Goal: Task Accomplishment & Management: Manage account settings

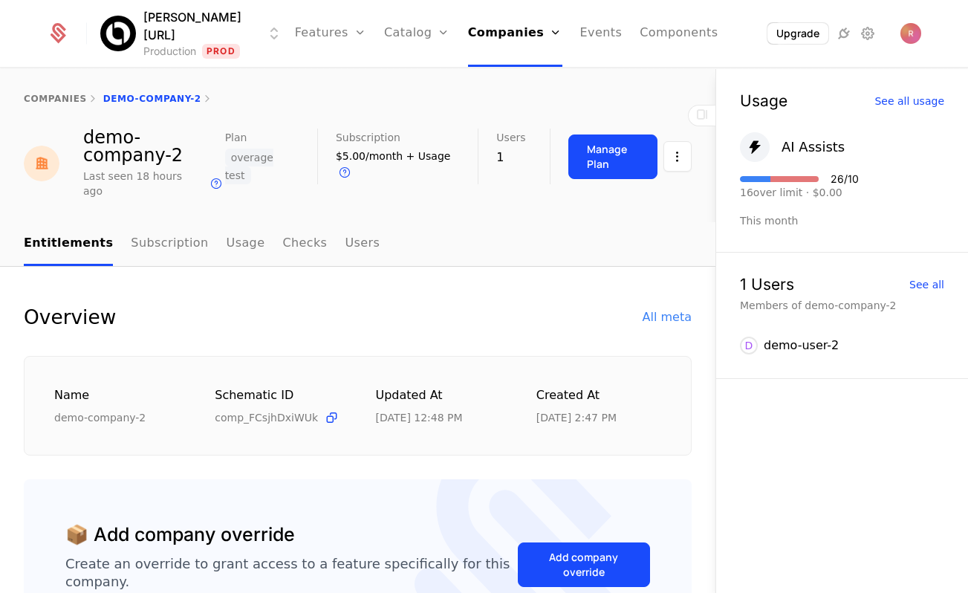
scroll to position [725, 0]
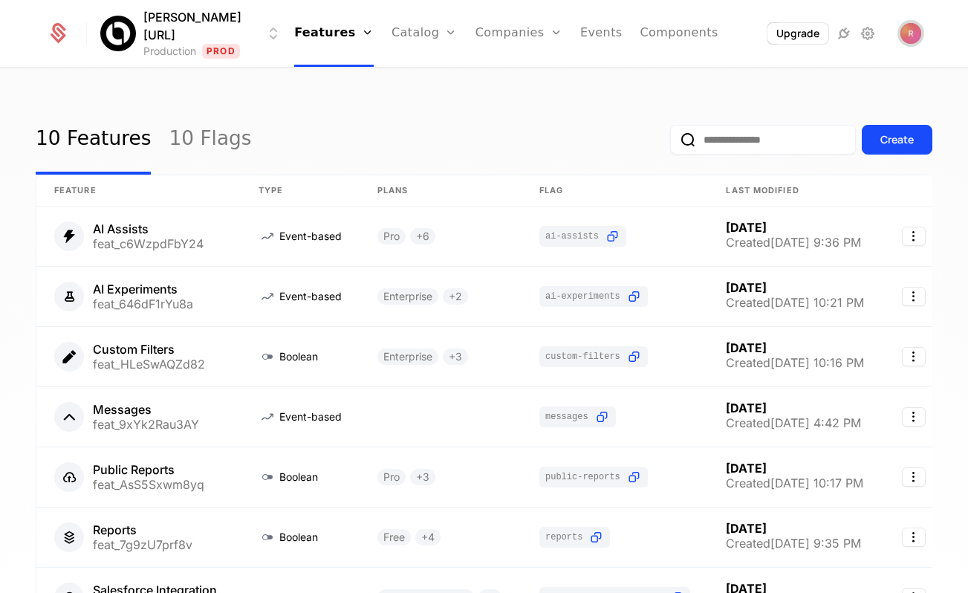
click at [906, 41] on span "Open user button" at bounding box center [911, 33] width 21 height 21
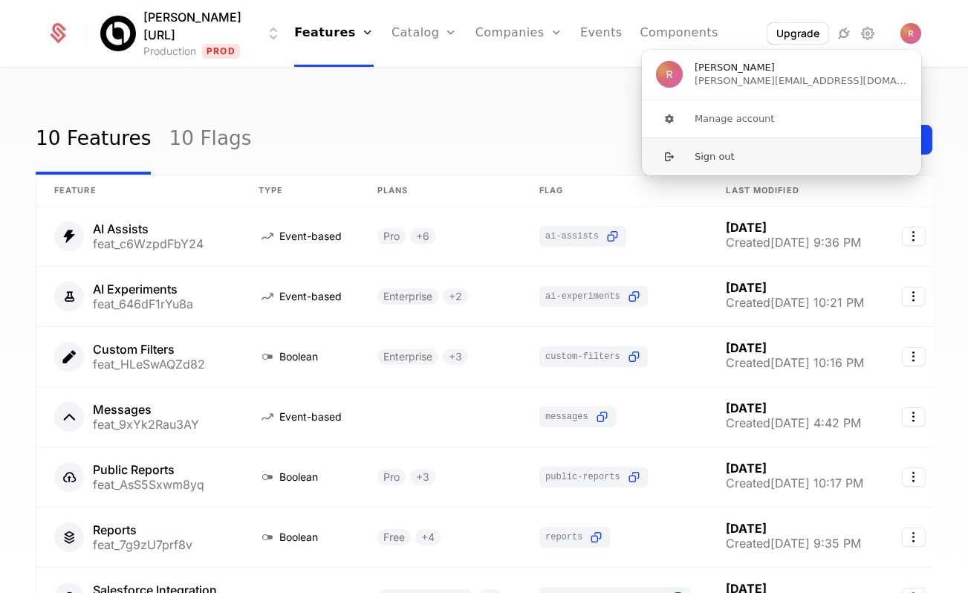
click at [764, 166] on button "Sign out" at bounding box center [781, 156] width 281 height 38
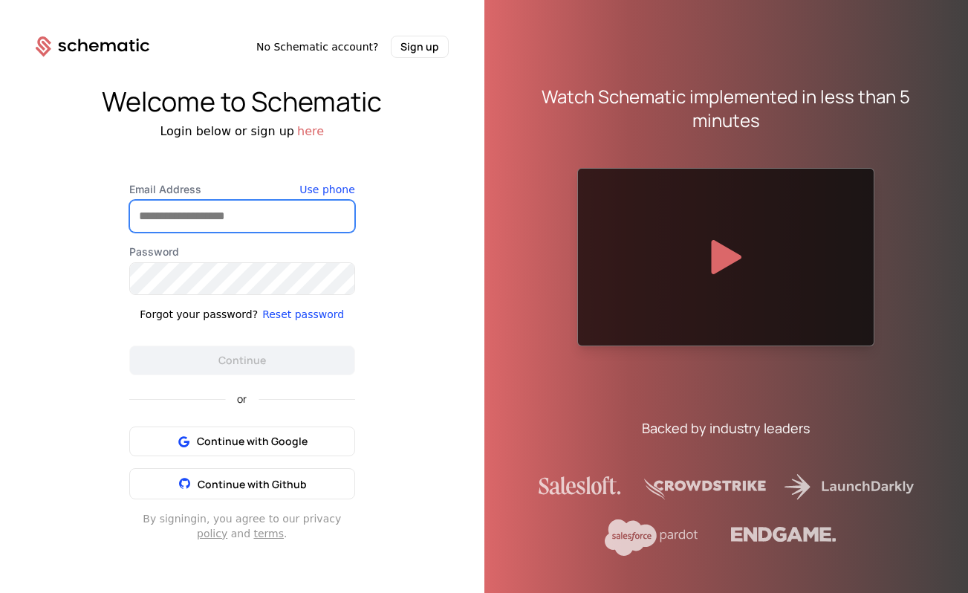
click at [234, 207] on input "Email Address" at bounding box center [242, 216] width 224 height 31
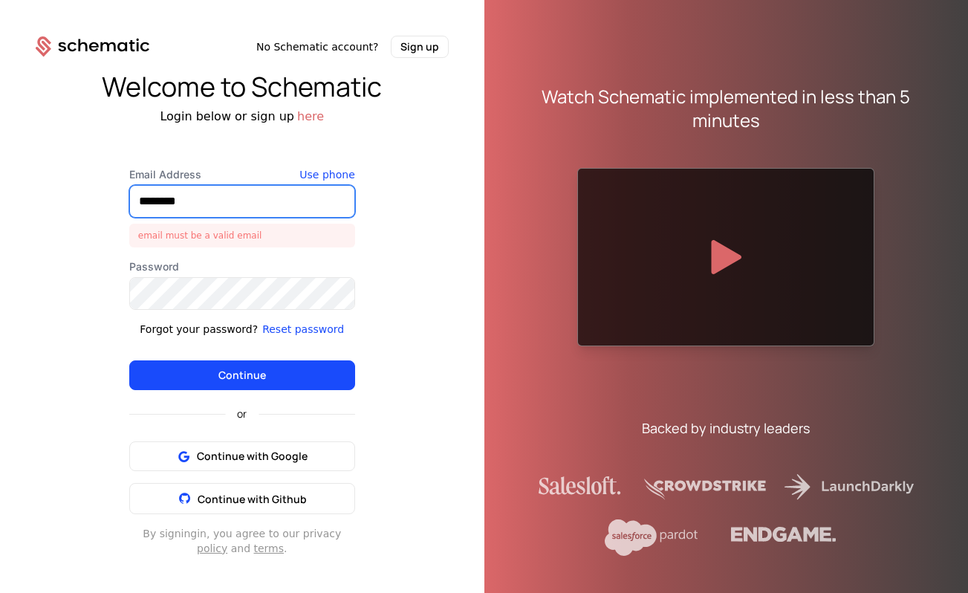
click at [282, 200] on input "********" at bounding box center [242, 201] width 224 height 31
type input "**********"
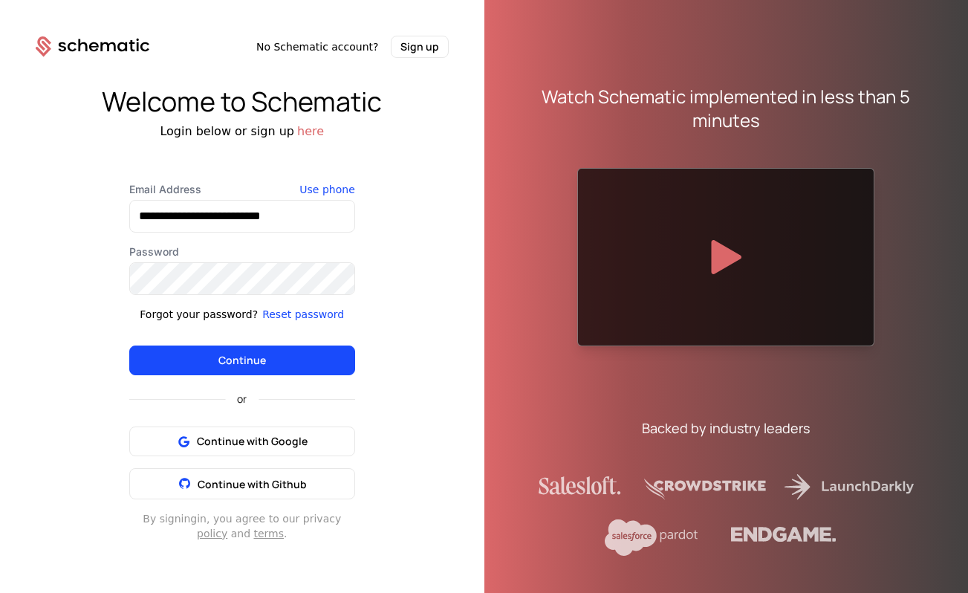
click at [235, 378] on div "or Continue with Google Continue with Github" at bounding box center [242, 437] width 226 height 124
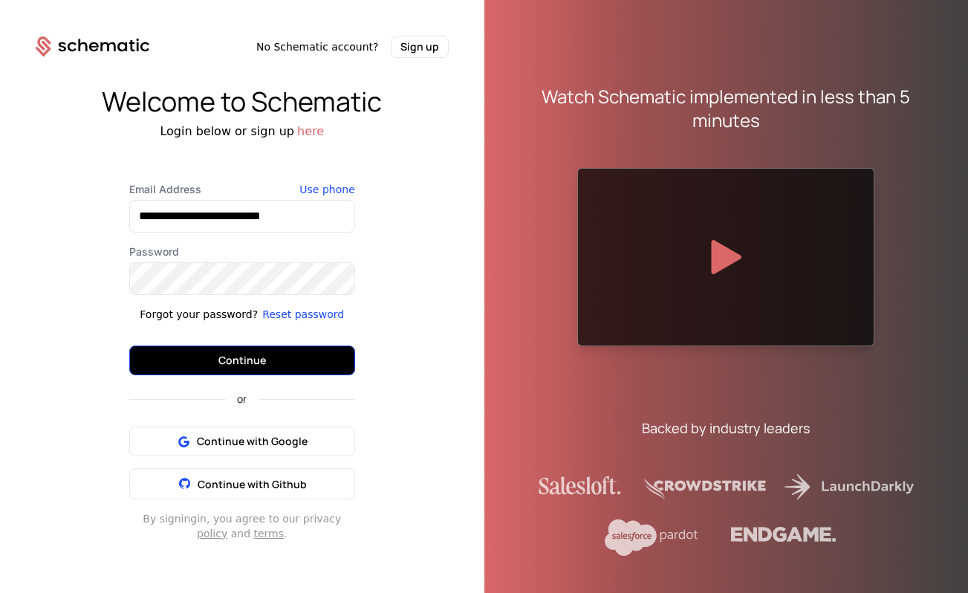
click at [239, 374] on button "Continue" at bounding box center [242, 361] width 226 height 30
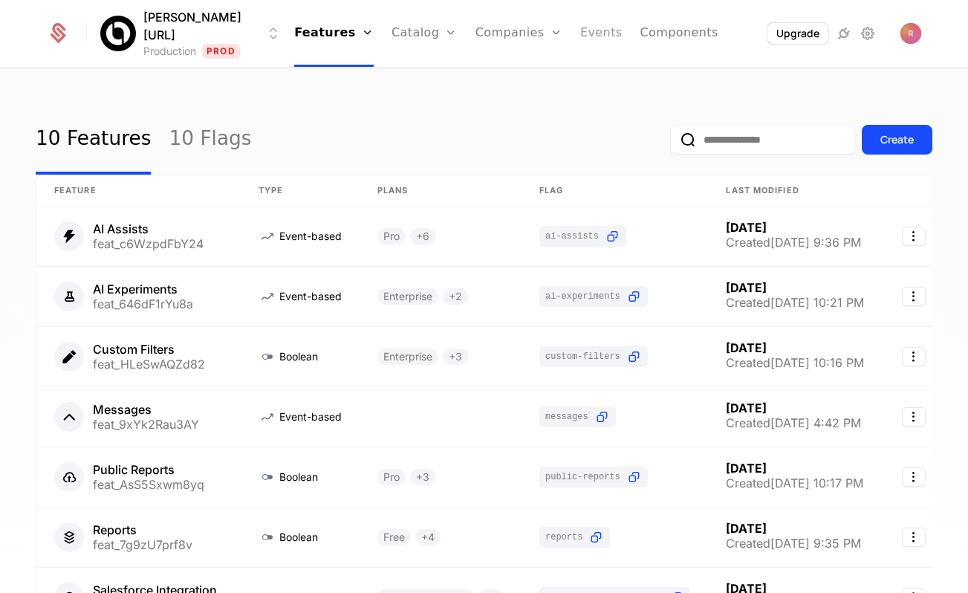
click at [580, 35] on link "Events" at bounding box center [601, 33] width 42 height 67
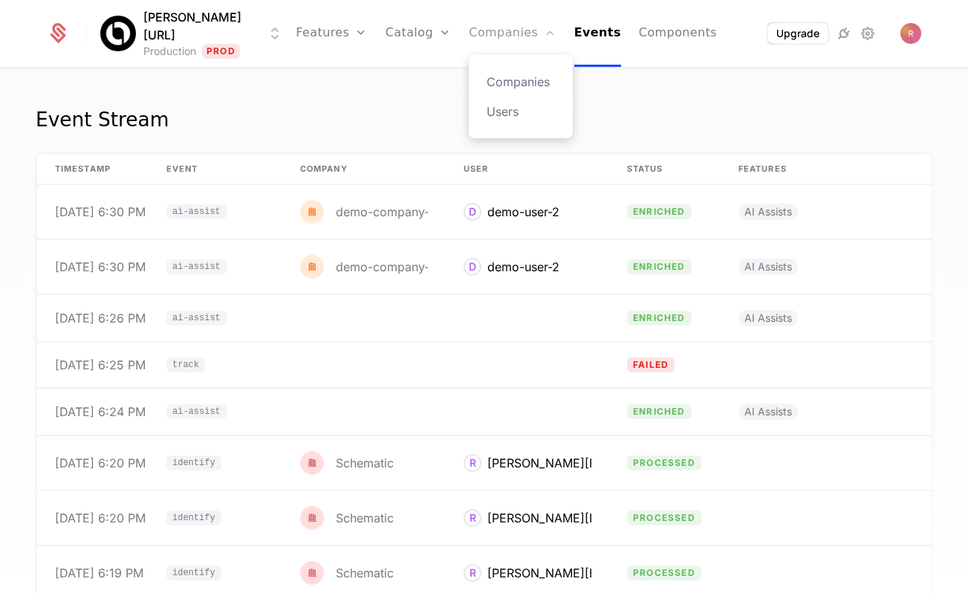
click at [477, 24] on link "Companies" at bounding box center [512, 33] width 87 height 67
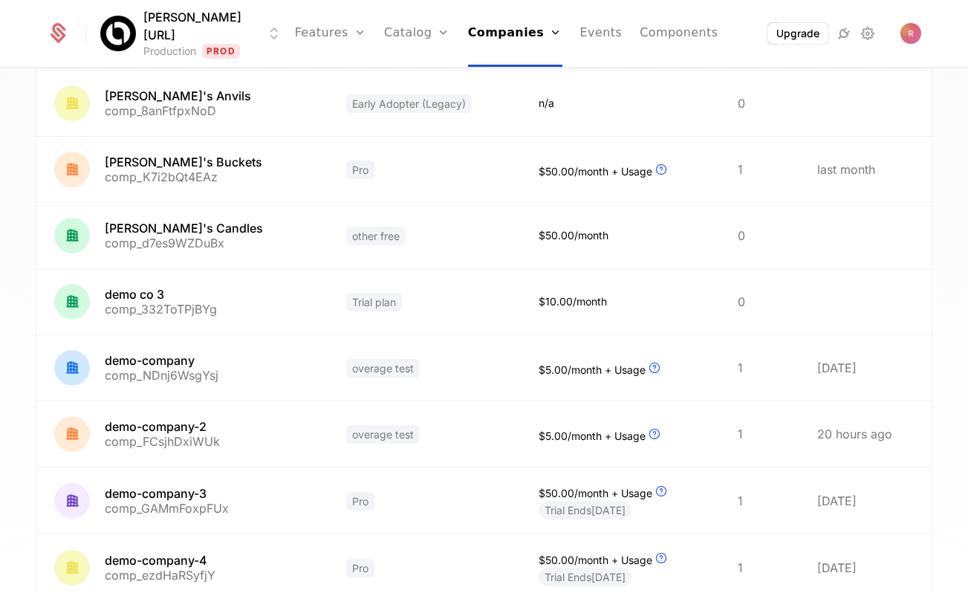
scroll to position [79, 0]
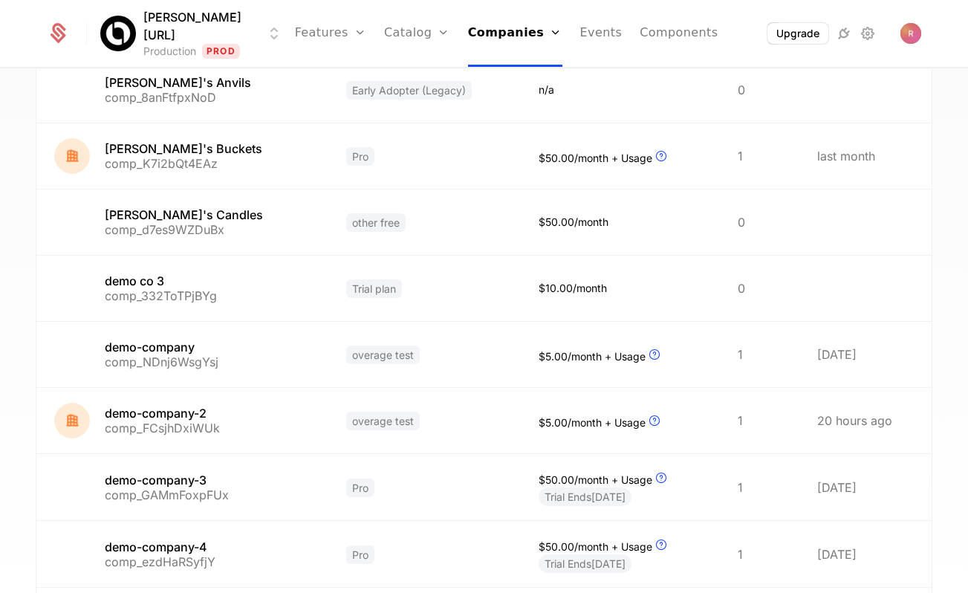
scroll to position [395, 0]
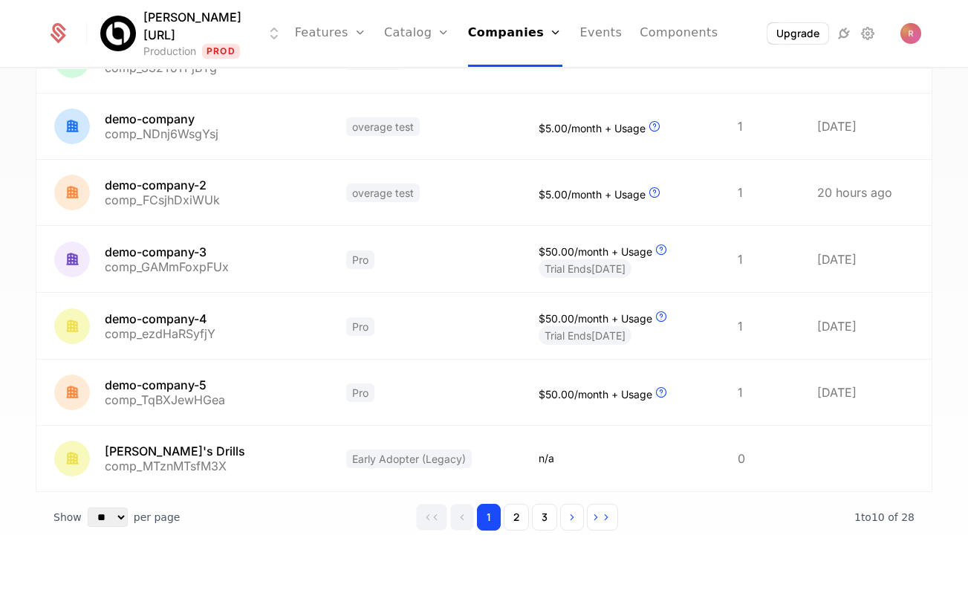
click at [523, 531] on div "Show ** ** ** *** *** per page per page 1 2 3 1 to 10 of 10 of 28" at bounding box center [484, 517] width 897 height 51
click at [522, 526] on button "2" at bounding box center [516, 517] width 25 height 27
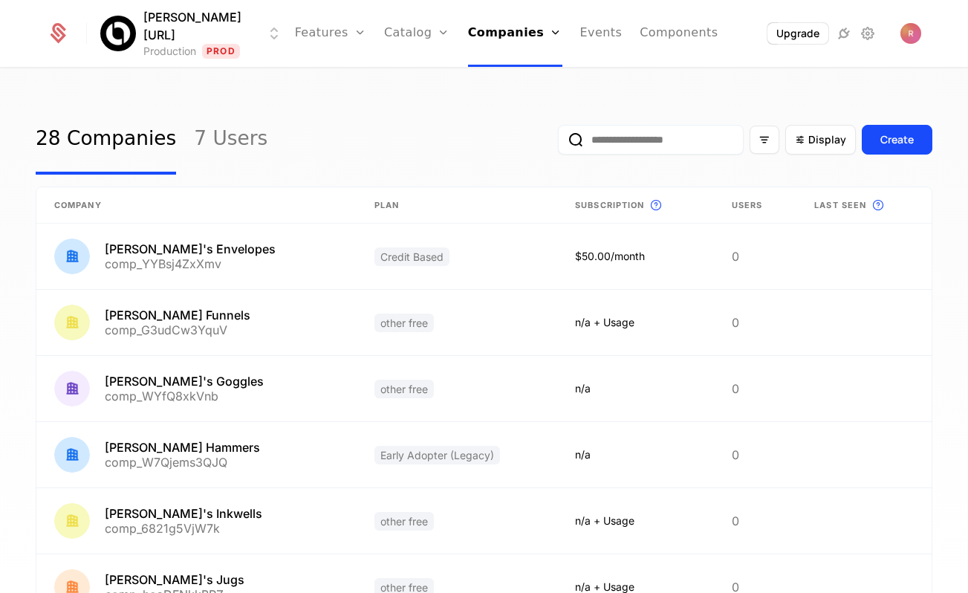
scroll to position [393, 0]
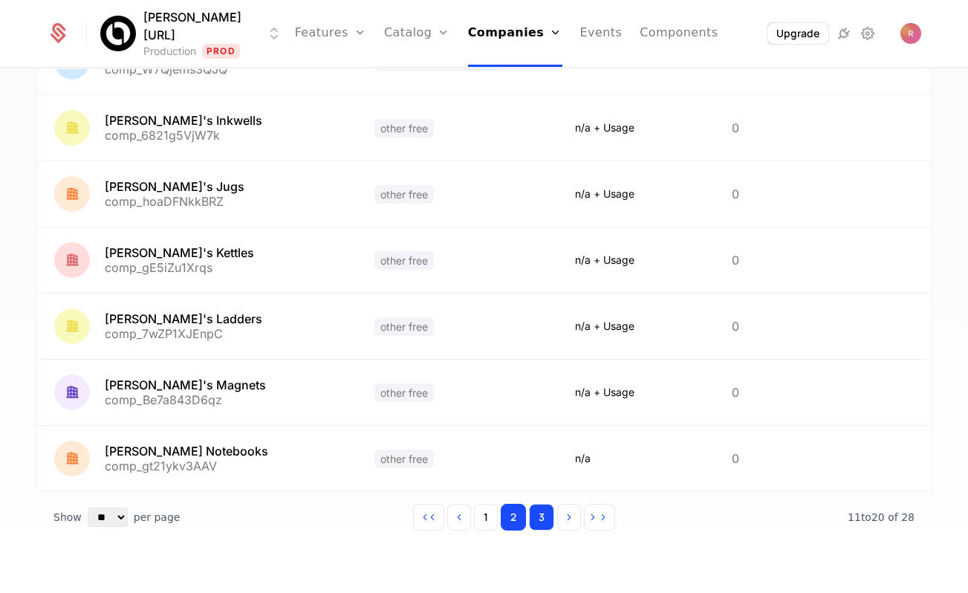
click at [543, 508] on button "3" at bounding box center [541, 517] width 25 height 27
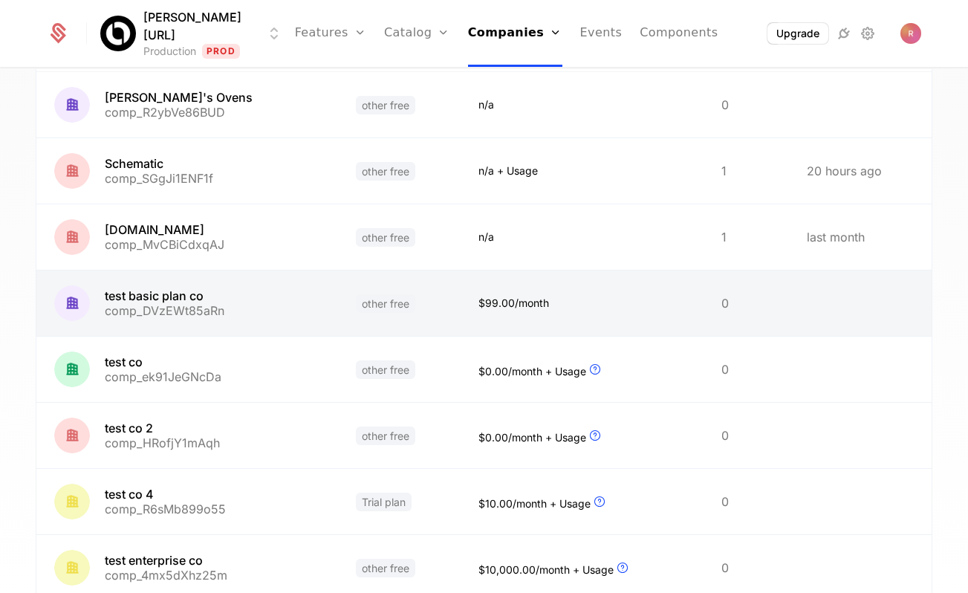
scroll to position [261, 0]
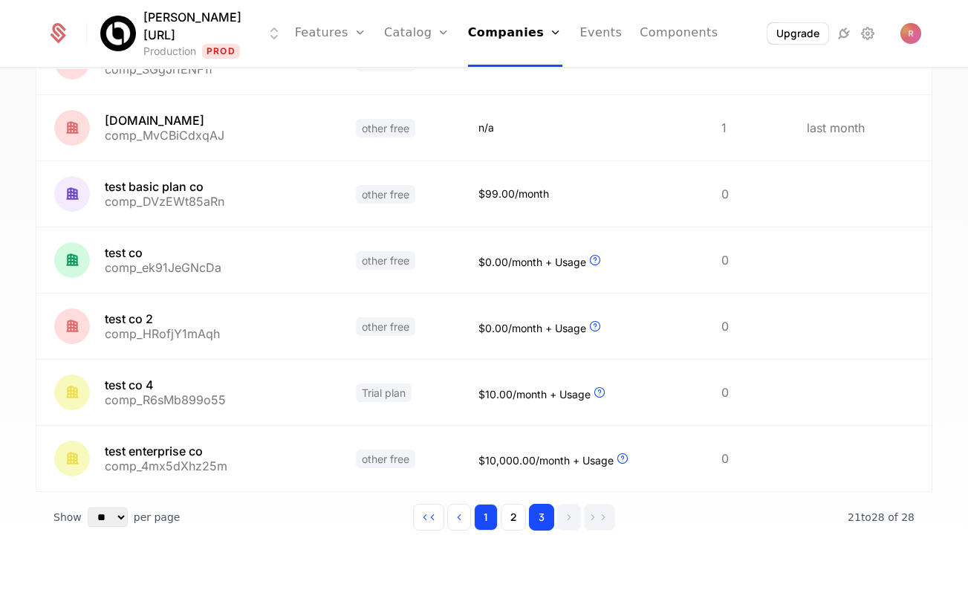
click at [492, 511] on button "1" at bounding box center [486, 517] width 24 height 27
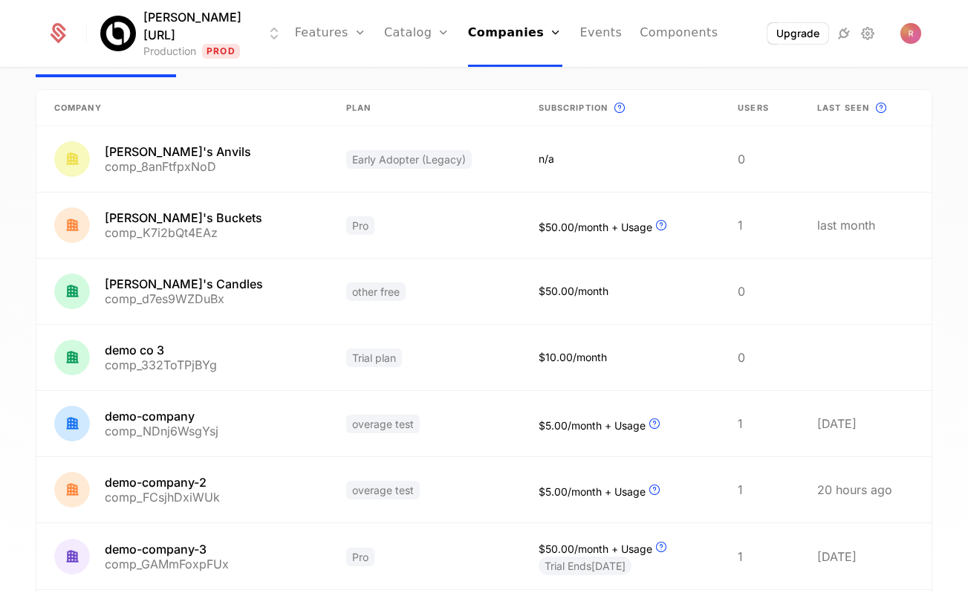
scroll to position [3, 0]
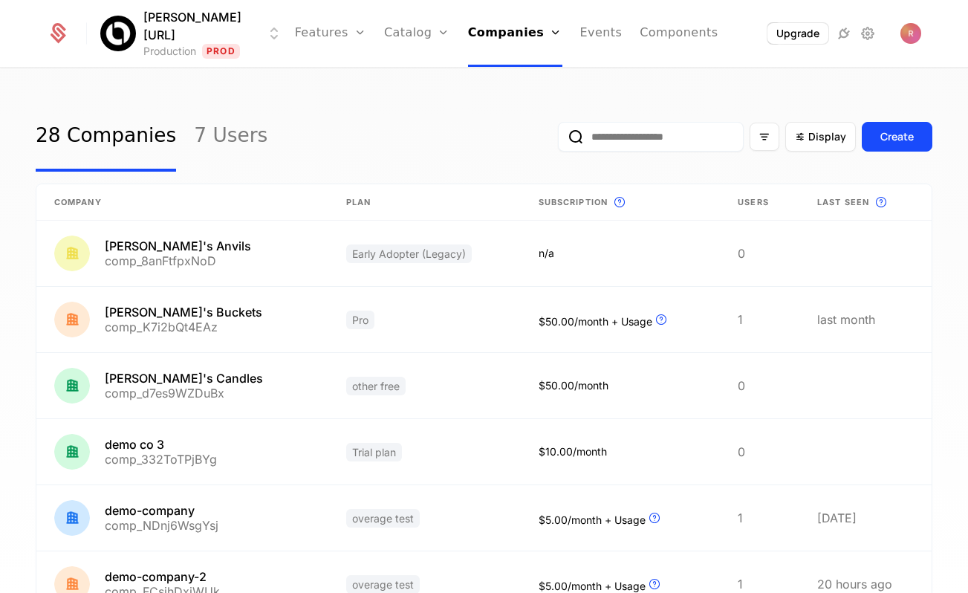
click at [905, 33] on img "Open user button" at bounding box center [911, 33] width 21 height 21
click at [921, 27] on span "Open user button" at bounding box center [911, 33] width 21 height 21
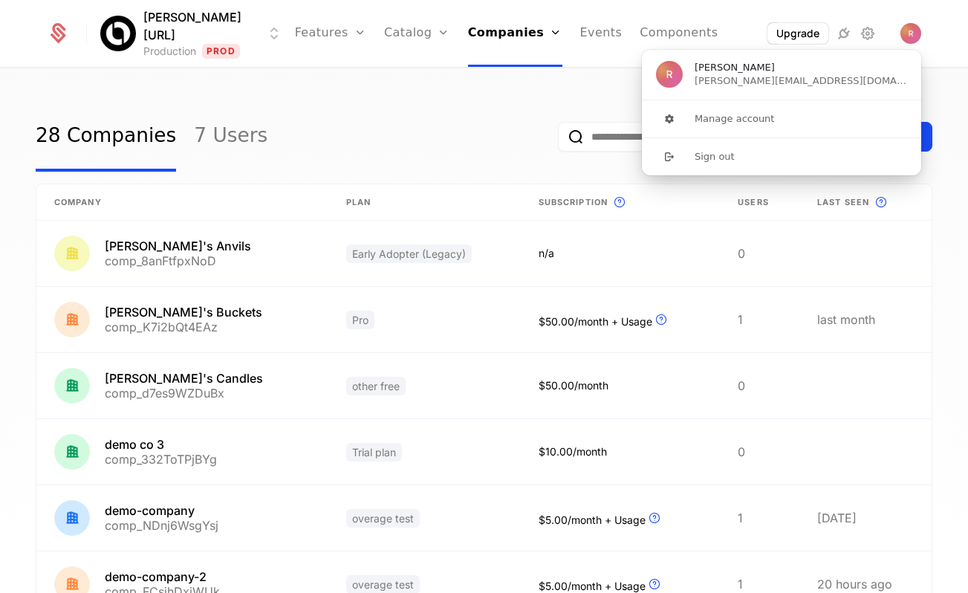
click at [375, 88] on div "28 Companies 7 Users Display Create Company Plan Subscription This is the subsc…" at bounding box center [484, 335] width 968 height 533
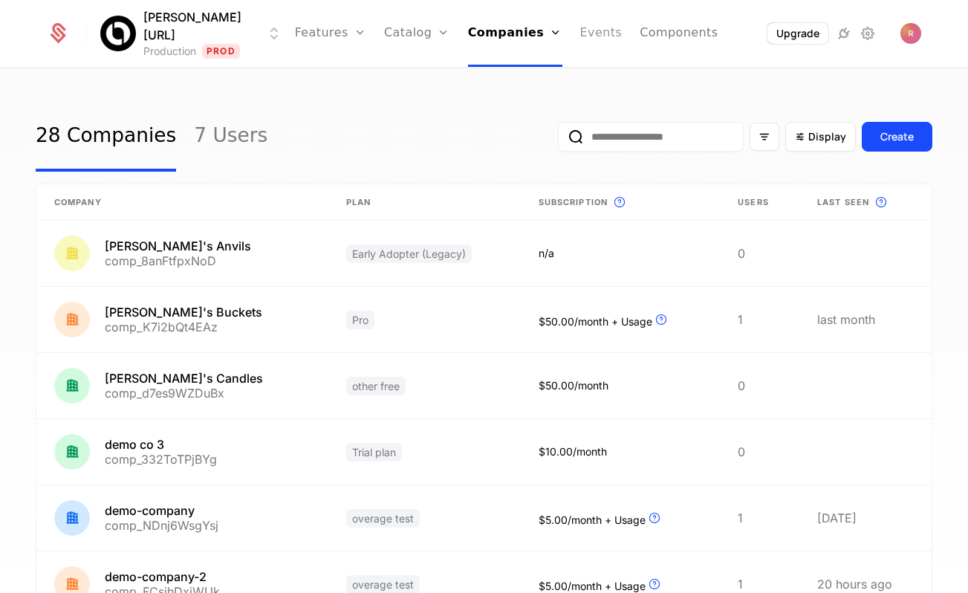
click at [583, 24] on link "Events" at bounding box center [601, 33] width 42 height 67
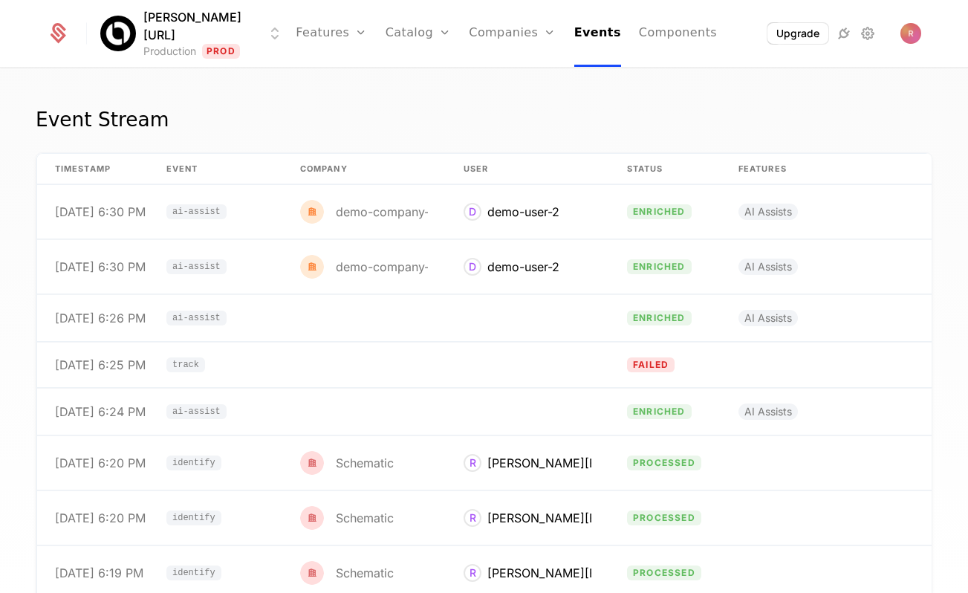
click at [582, 28] on link "Events" at bounding box center [597, 33] width 47 height 67
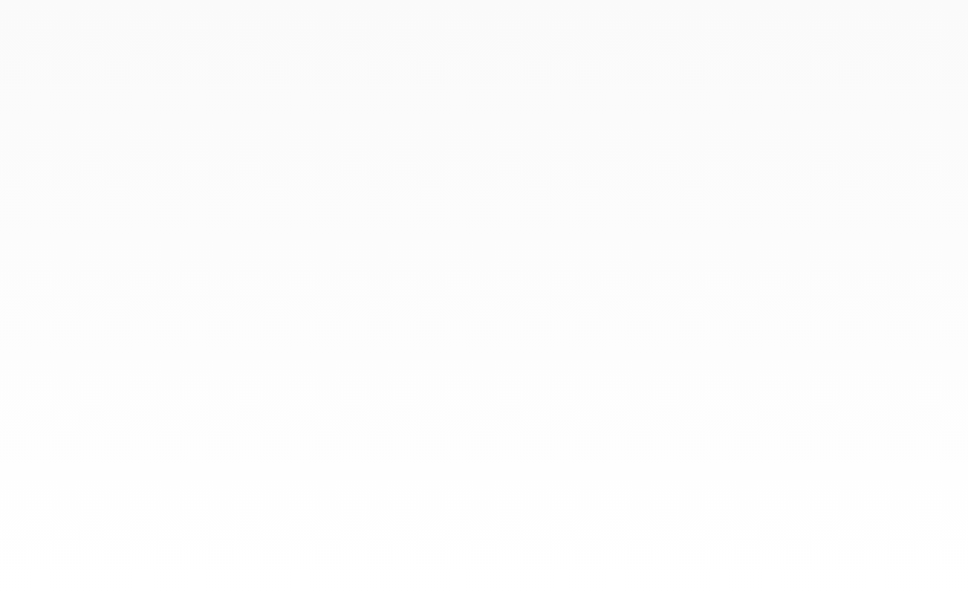
click at [568, 145] on div at bounding box center [484, 296] width 968 height 593
click at [488, 18] on div at bounding box center [484, 296] width 968 height 593
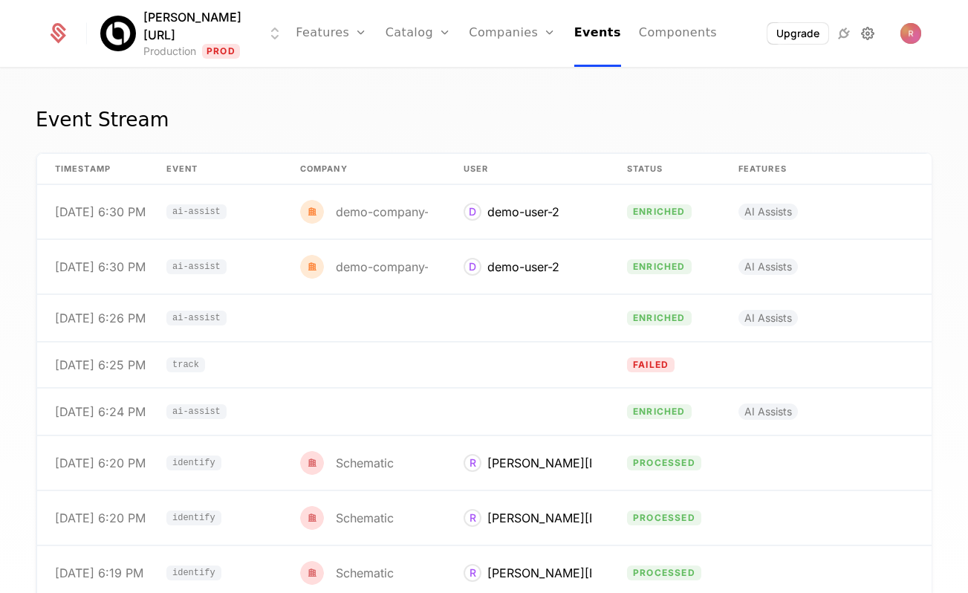
click at [859, 38] on icon at bounding box center [868, 34] width 18 height 18
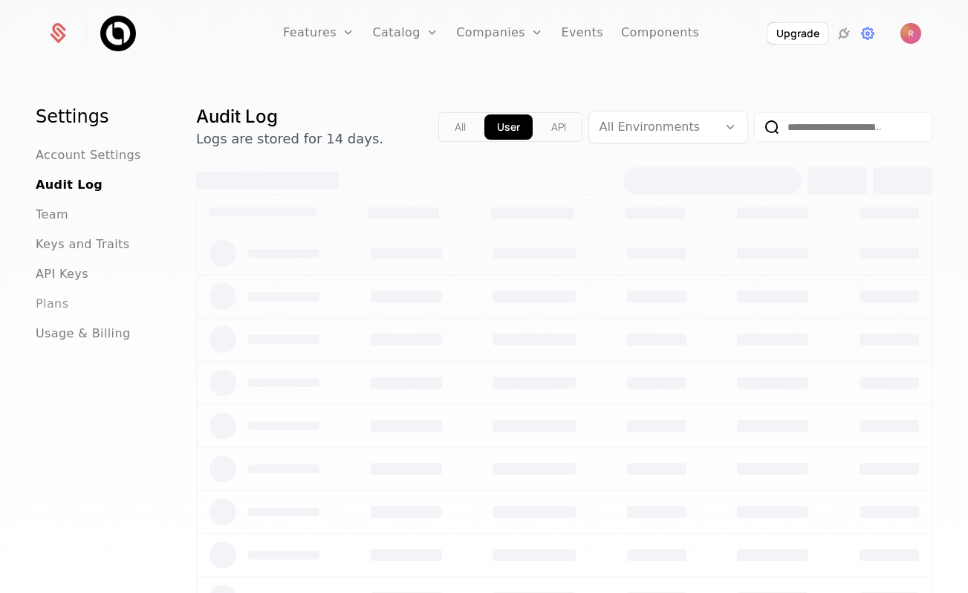
click at [56, 296] on span "Plans" at bounding box center [52, 304] width 33 height 18
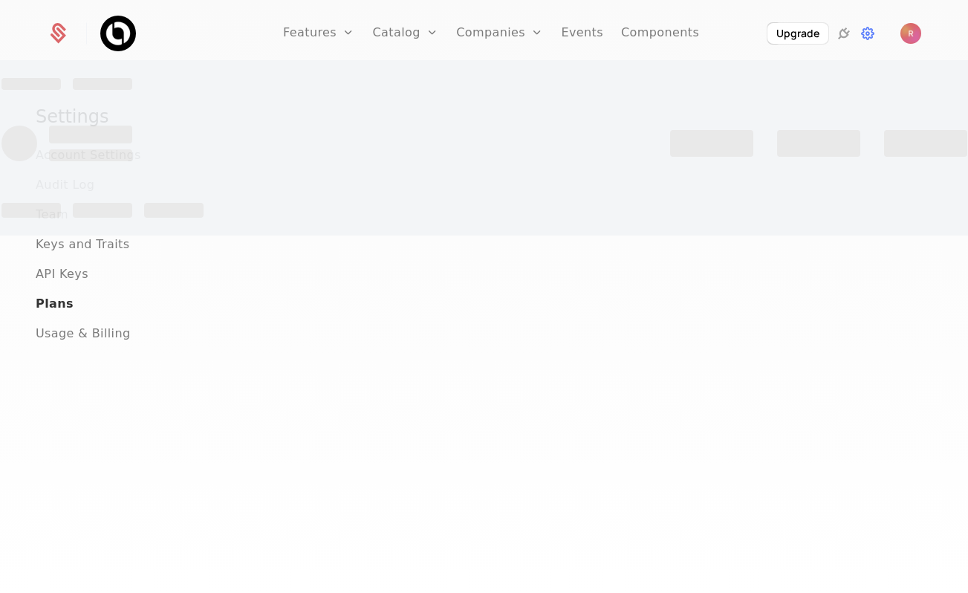
click at [56, 287] on div at bounding box center [484, 296] width 968 height 593
click at [62, 276] on div at bounding box center [484, 296] width 968 height 593
click at [80, 270] on div at bounding box center [484, 296] width 968 height 593
click at [77, 275] on div at bounding box center [484, 296] width 968 height 593
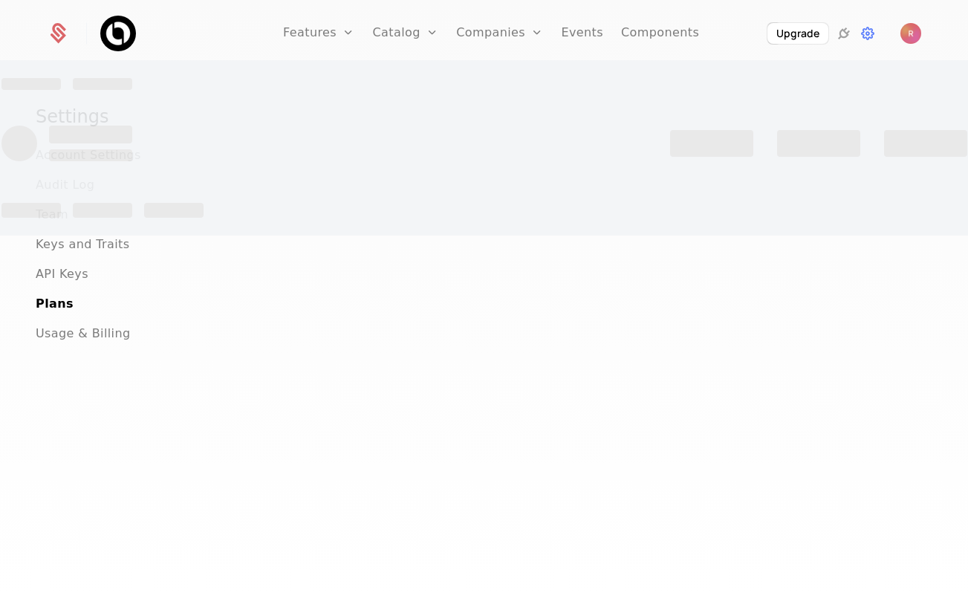
click at [75, 296] on div at bounding box center [484, 296] width 968 height 593
click at [75, 433] on div at bounding box center [484, 296] width 968 height 593
click at [47, 269] on span "API Keys" at bounding box center [62, 274] width 53 height 18
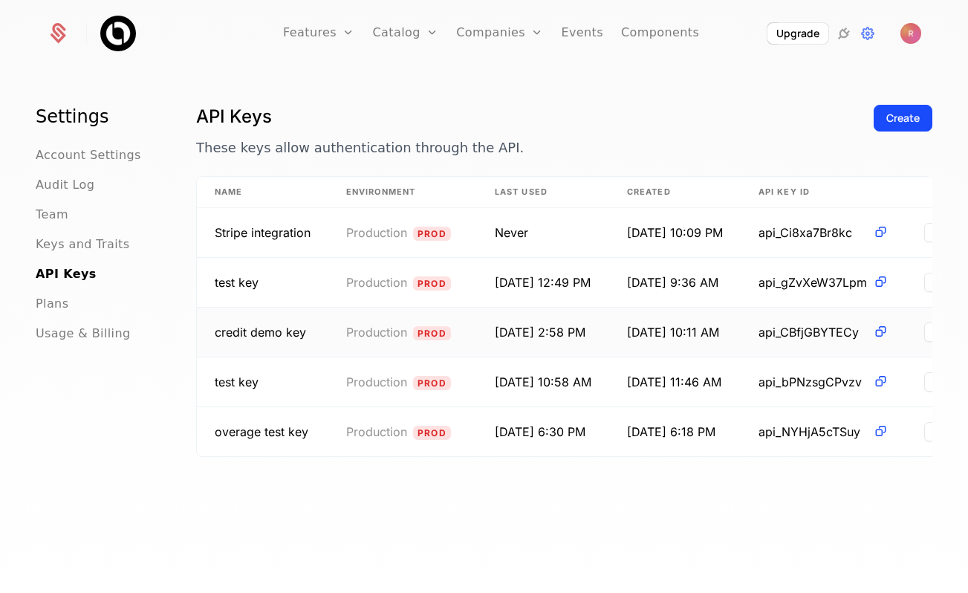
click at [828, 337] on span "api_CBfjGBYTECy" at bounding box center [813, 332] width 108 height 18
click at [491, 37] on link "Companies" at bounding box center [499, 33] width 87 height 67
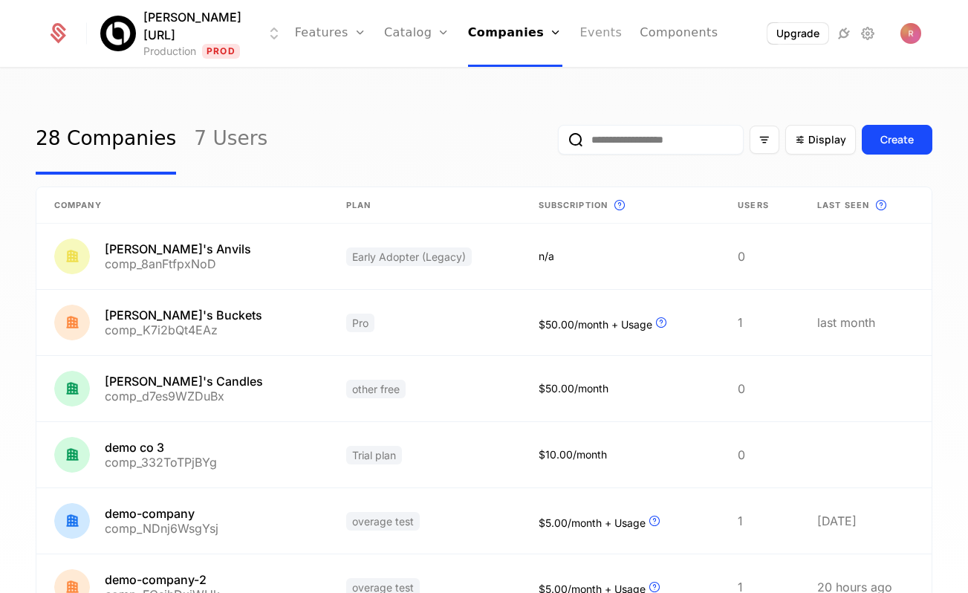
click at [580, 33] on link "Events" at bounding box center [601, 33] width 42 height 67
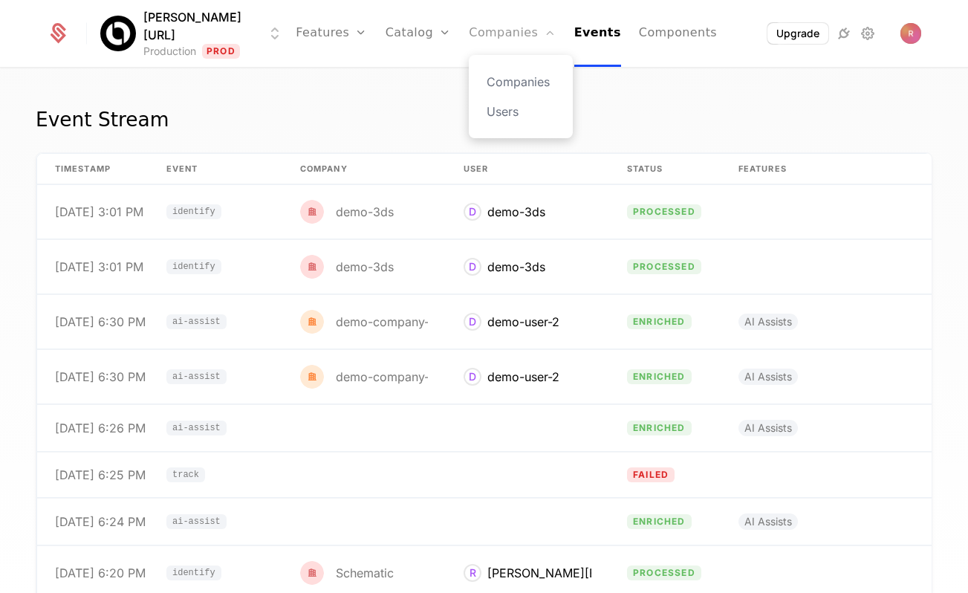
click at [479, 34] on link "Companies" at bounding box center [512, 33] width 87 height 67
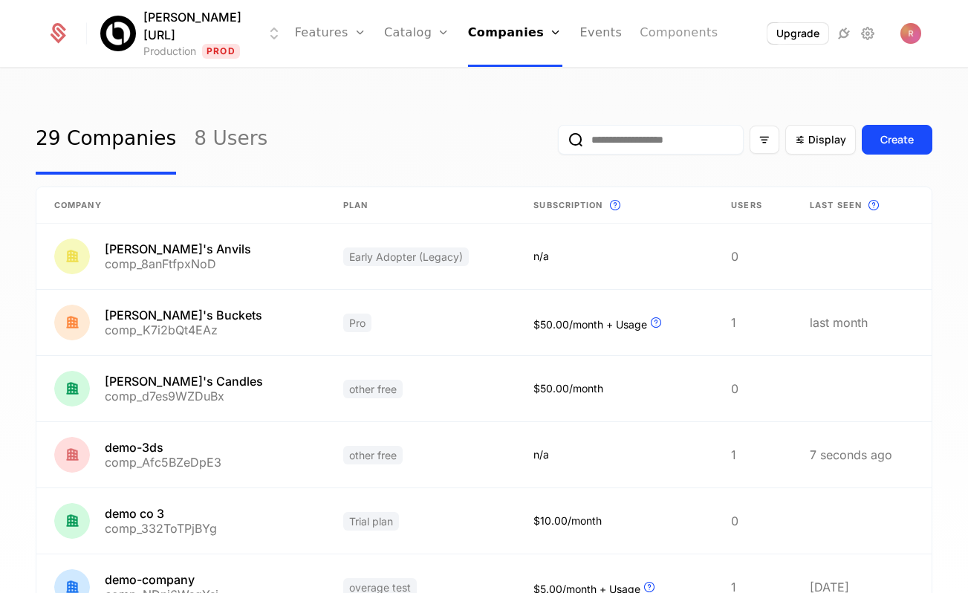
click at [654, 36] on link "Components" at bounding box center [679, 33] width 78 height 67
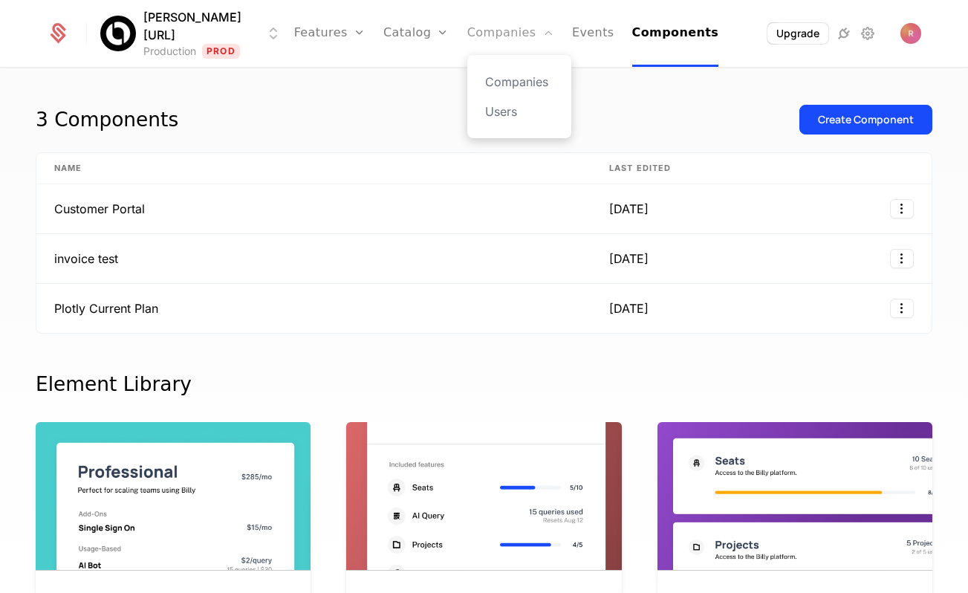
click at [482, 34] on link "Companies" at bounding box center [510, 33] width 87 height 67
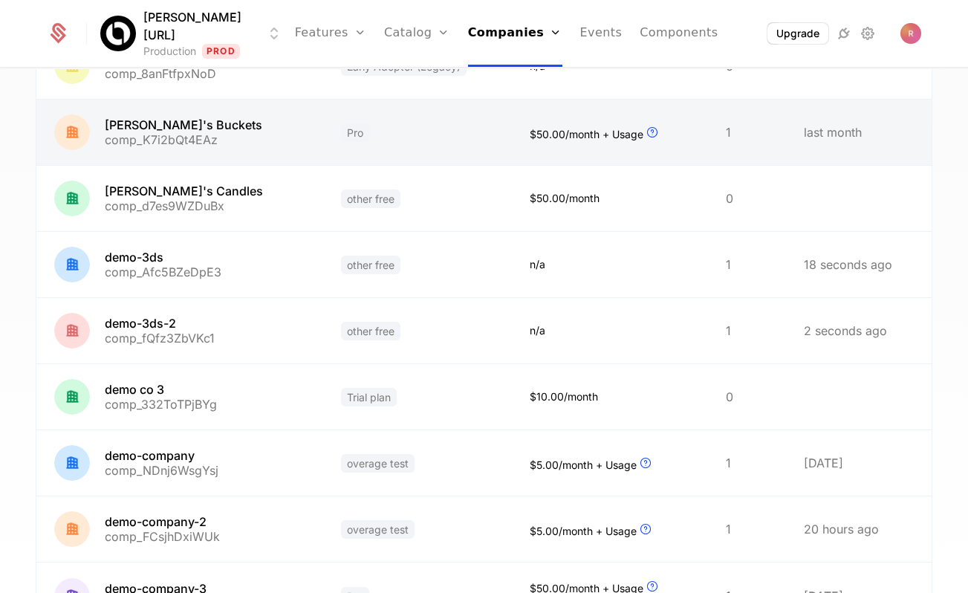
scroll to position [225, 0]
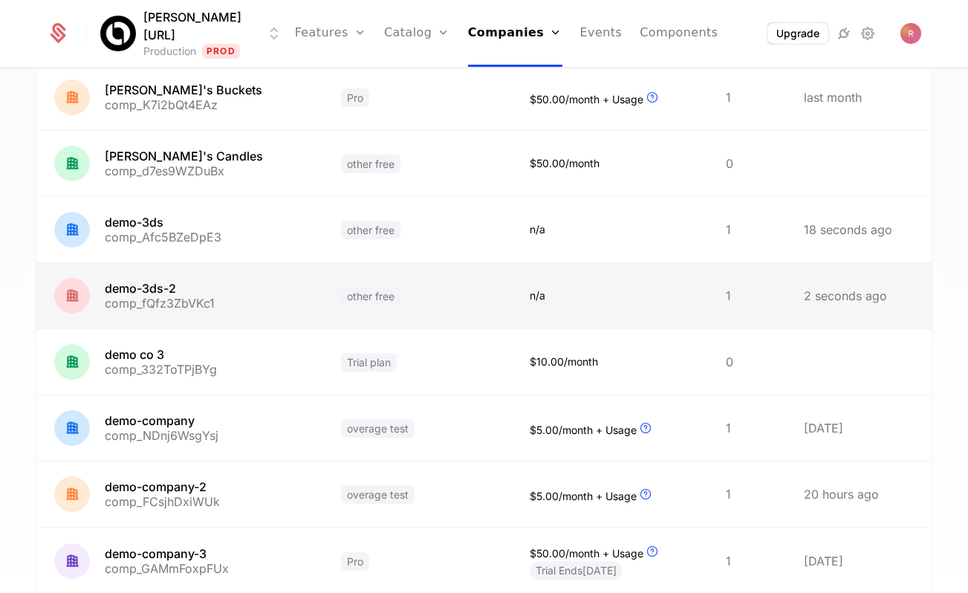
click at [231, 303] on link at bounding box center [179, 295] width 287 height 65
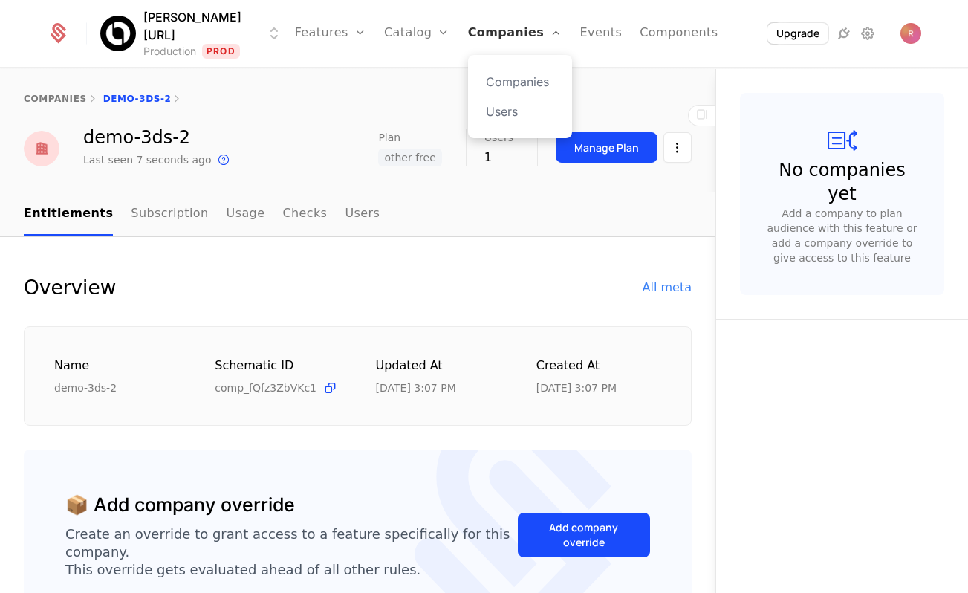
click at [491, 27] on link "Companies" at bounding box center [515, 33] width 94 height 67
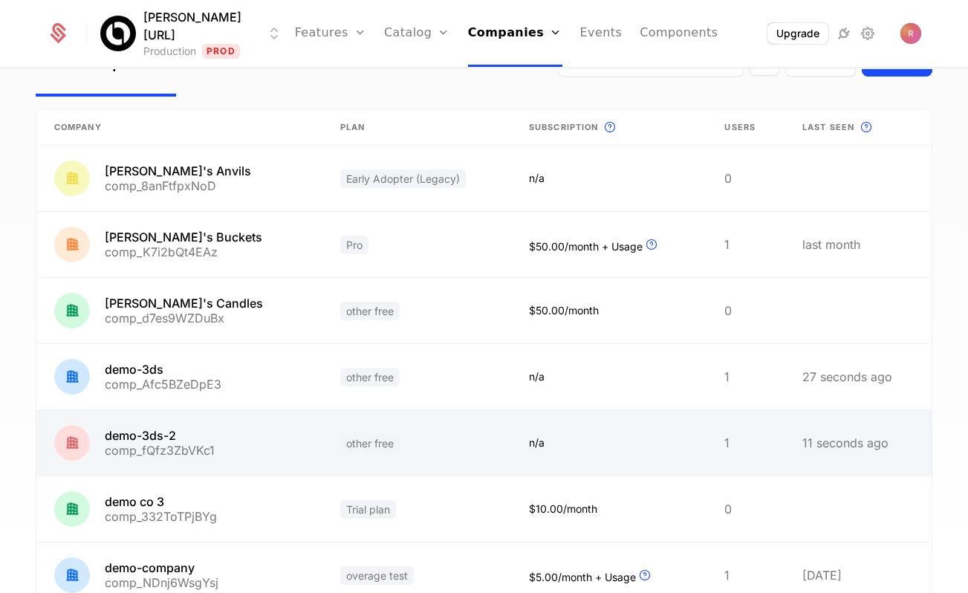
scroll to position [84, 0]
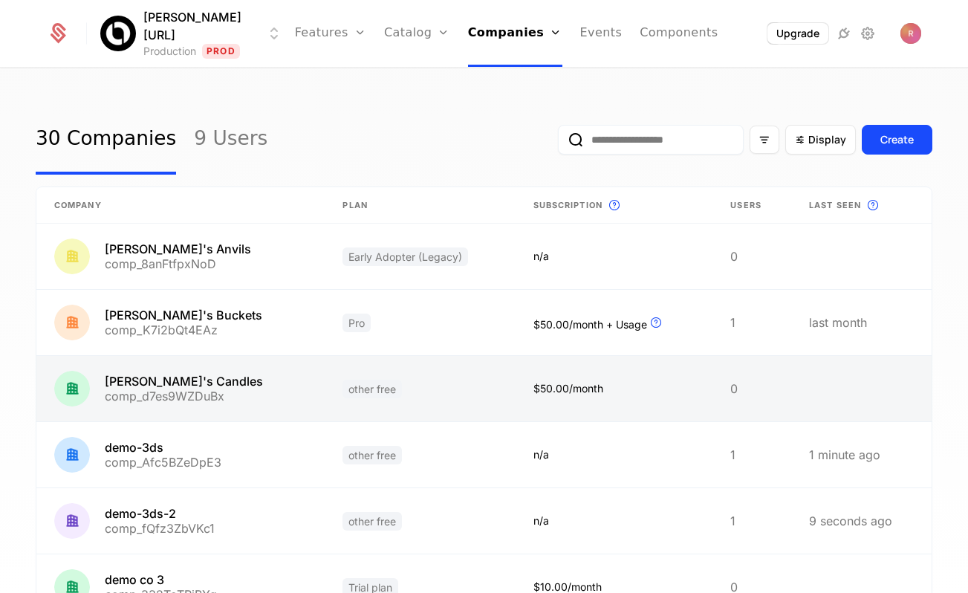
scroll to position [89, 0]
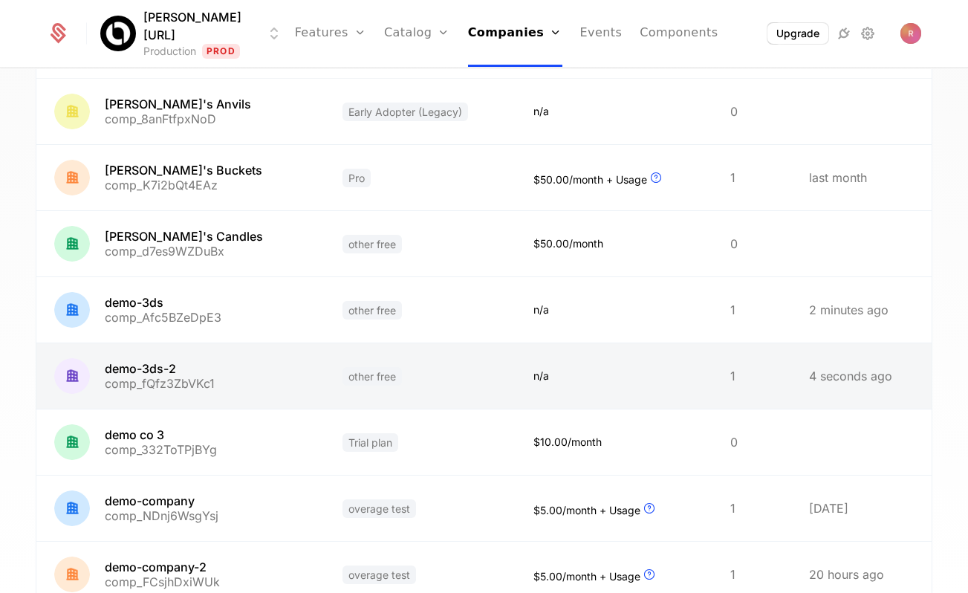
scroll to position [142, 0]
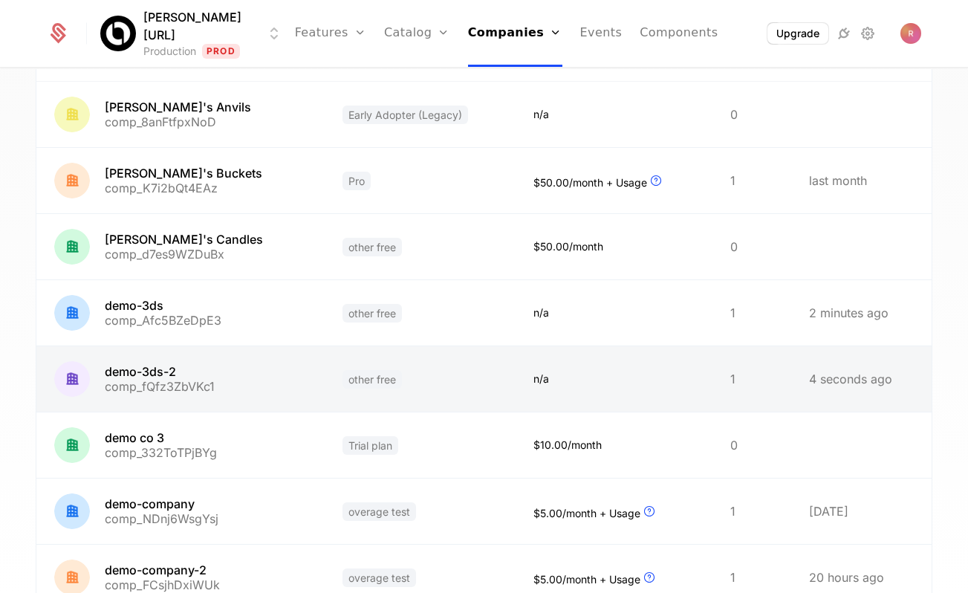
click at [360, 381] on link at bounding box center [420, 378] width 190 height 65
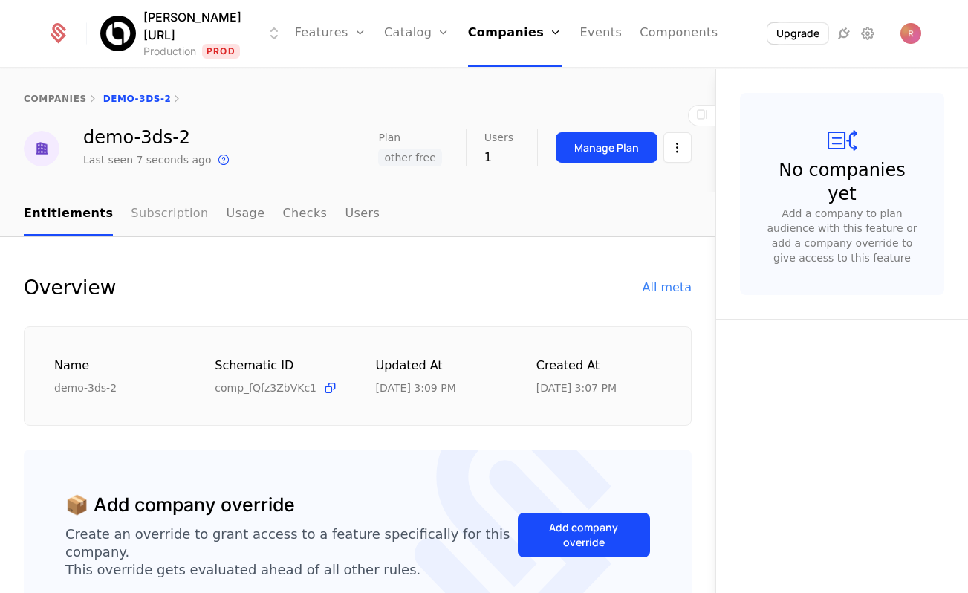
click at [186, 224] on link "Subscription" at bounding box center [169, 214] width 77 height 44
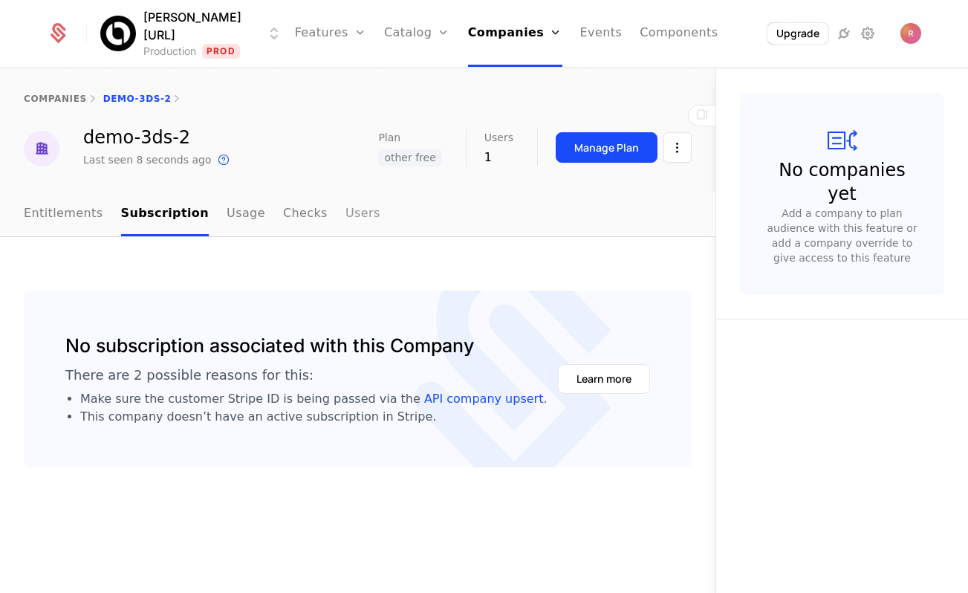
click at [356, 216] on link "Users" at bounding box center [363, 214] width 35 height 44
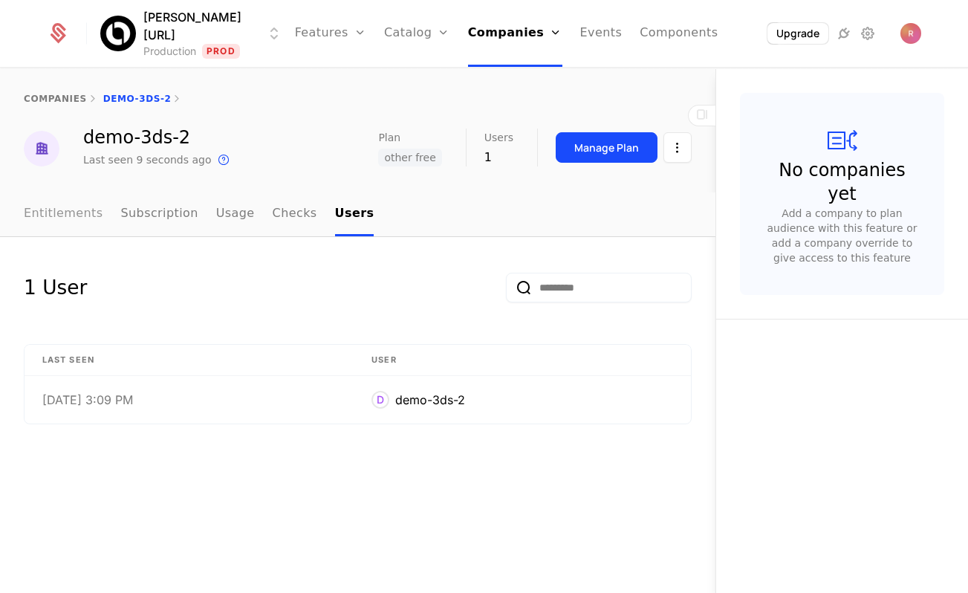
click at [64, 222] on link "Entitlements" at bounding box center [64, 214] width 80 height 44
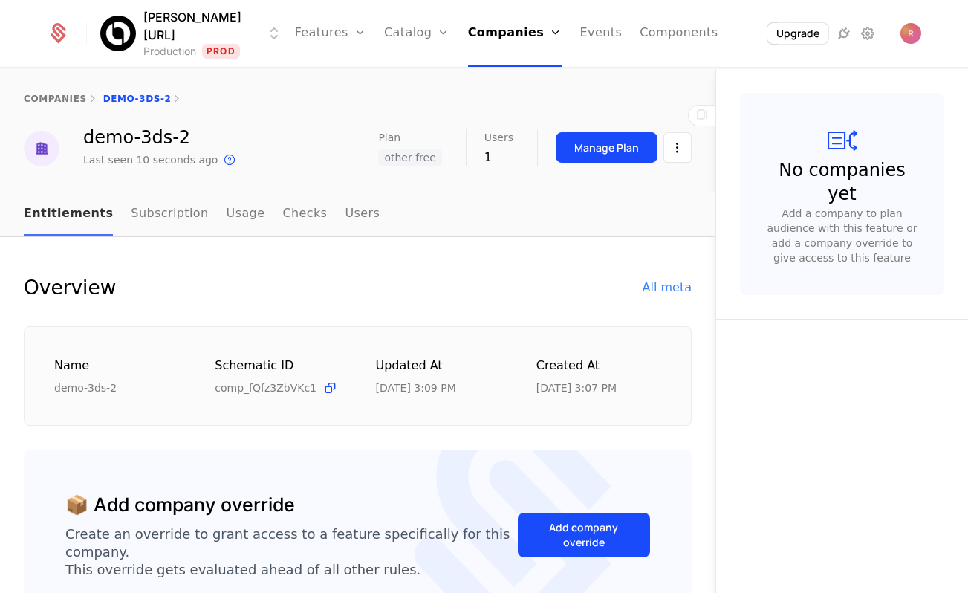
click at [48, 201] on link "Entitlements" at bounding box center [68, 214] width 89 height 44
click at [671, 148] on html "[PERSON_NAME][URL] Production Prod Features Features Flags Catalog Plans Add On…" at bounding box center [484, 296] width 968 height 593
click at [637, 189] on div "Edit company" at bounding box center [607, 191] width 92 height 21
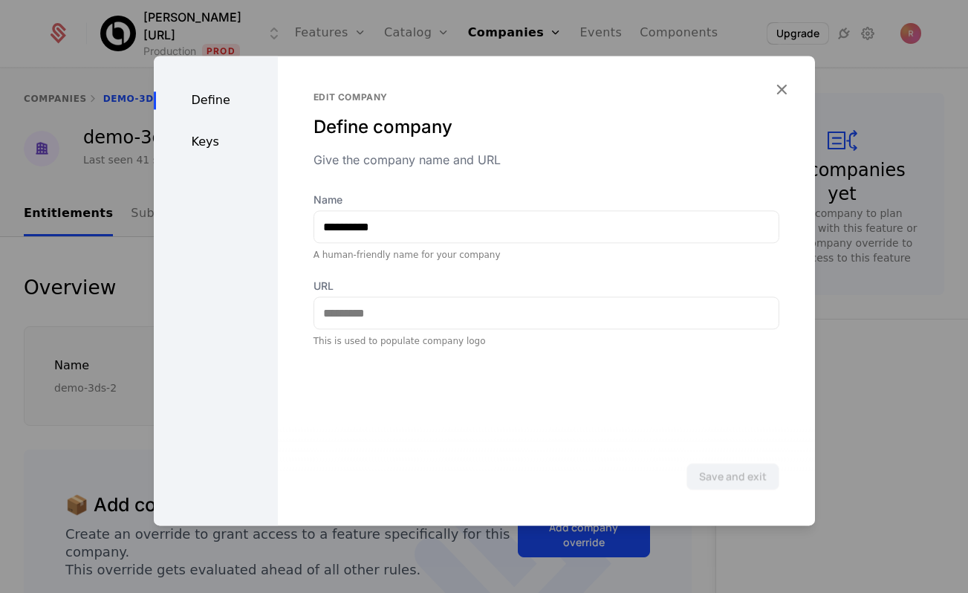
click at [189, 143] on div "Keys" at bounding box center [216, 142] width 124 height 18
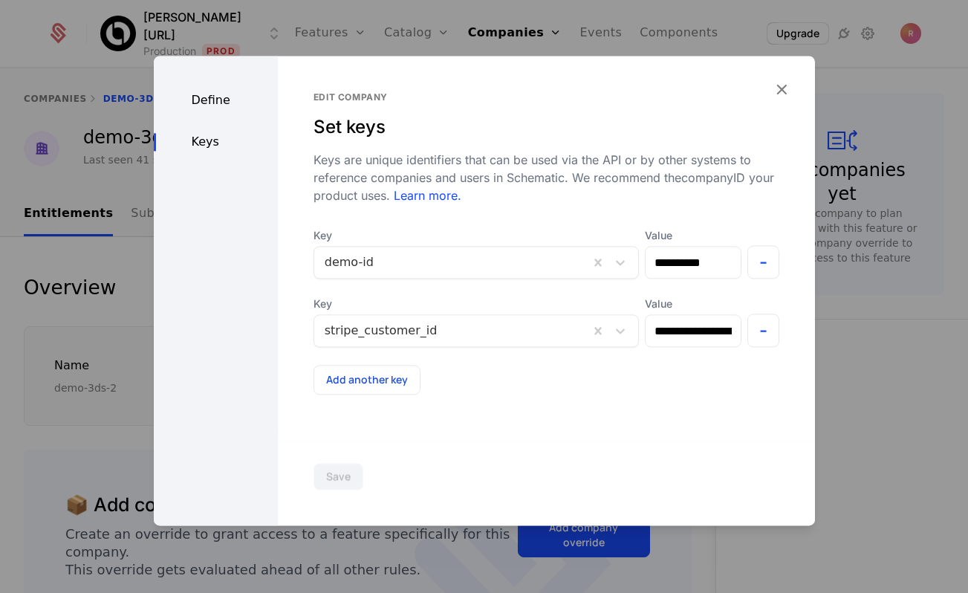
click at [87, 344] on div at bounding box center [484, 296] width 968 height 593
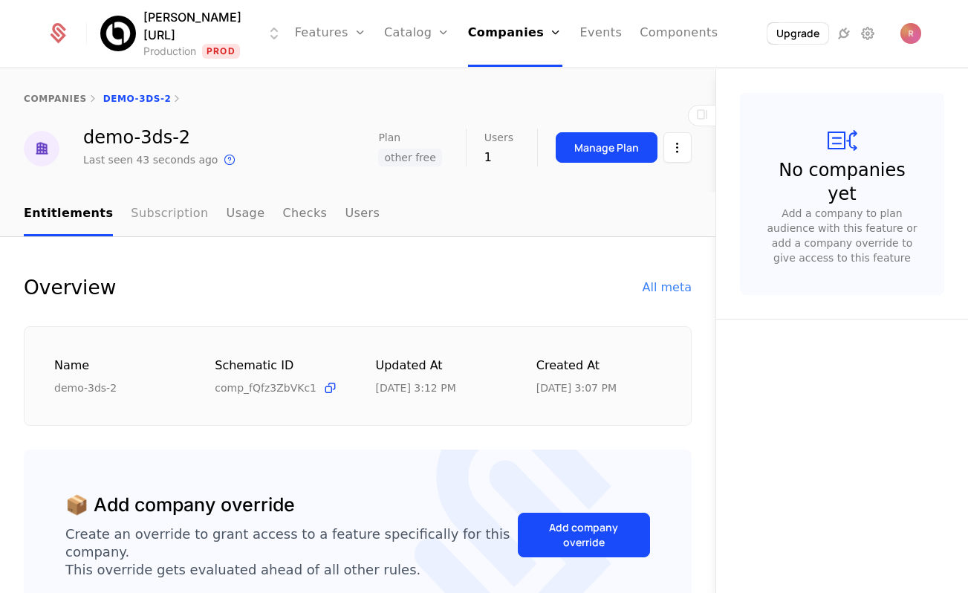
click at [158, 214] on link "Subscription" at bounding box center [169, 214] width 77 height 44
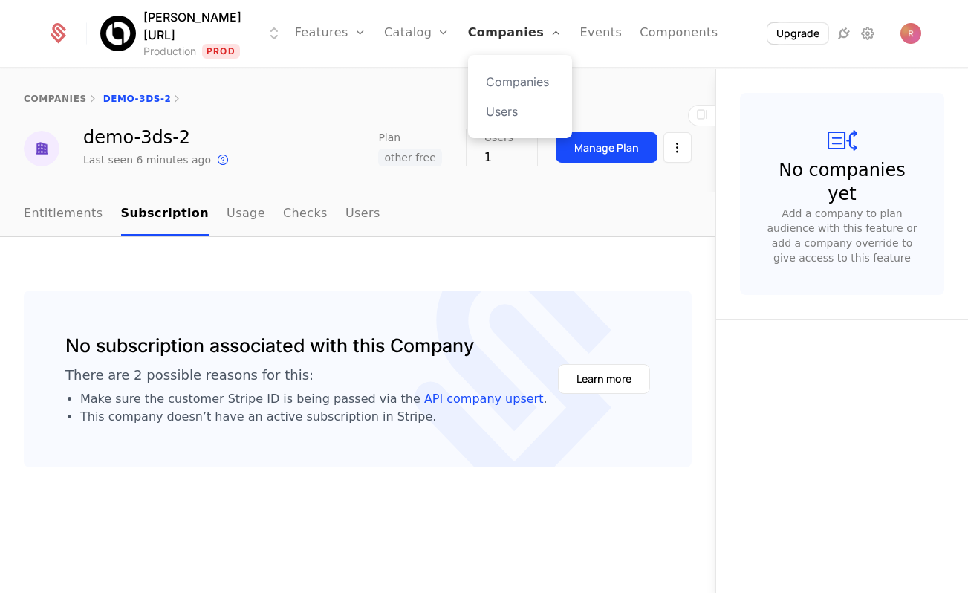
click at [500, 37] on link "Companies" at bounding box center [515, 33] width 94 height 67
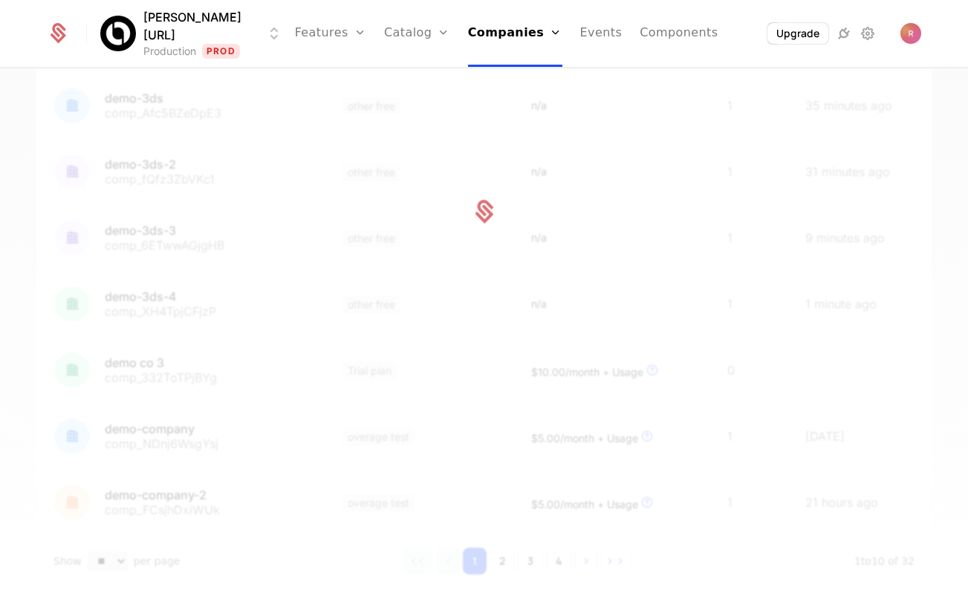
scroll to position [393, 0]
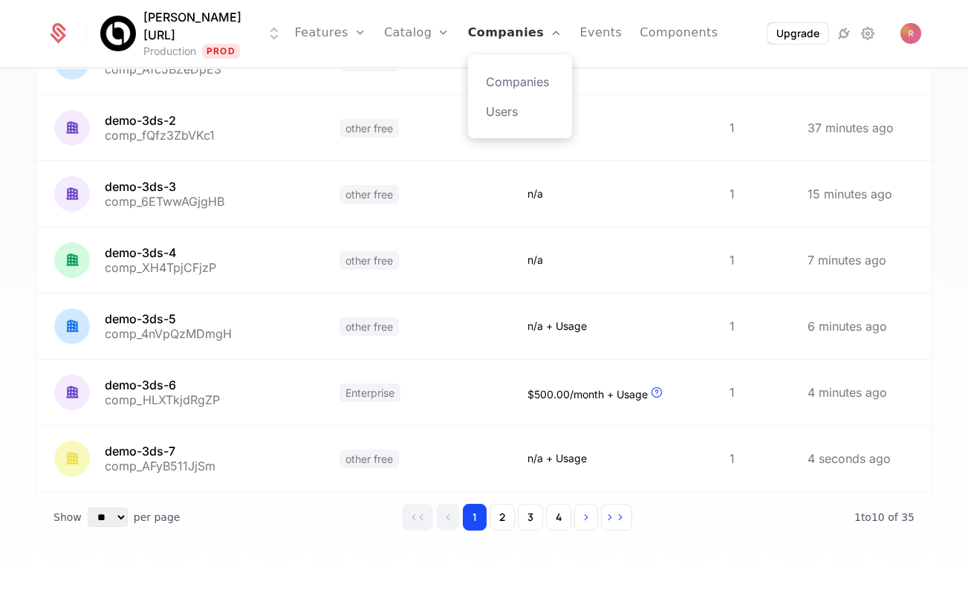
click at [486, 19] on link "Companies" at bounding box center [515, 33] width 94 height 67
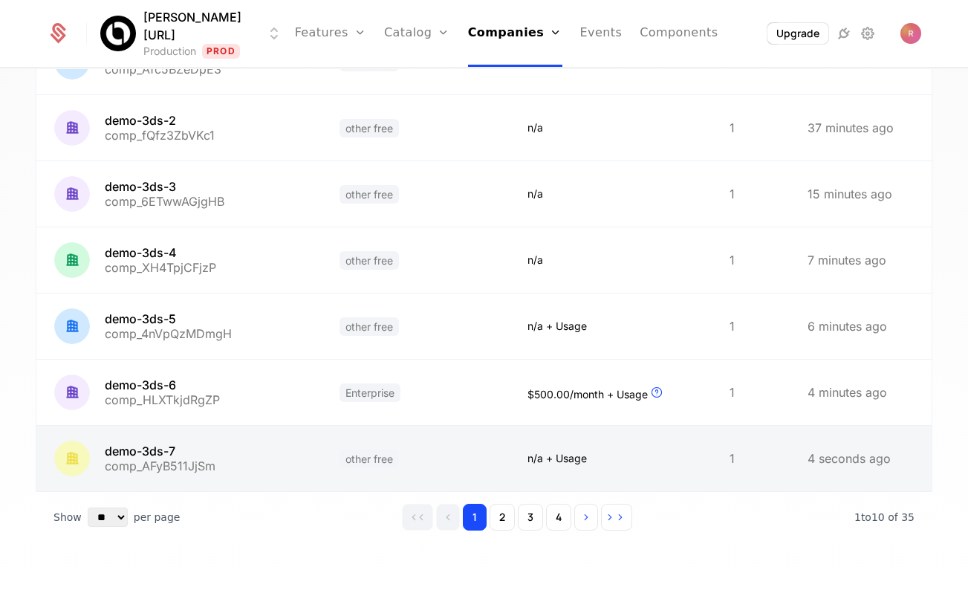
click at [247, 446] on link at bounding box center [178, 458] width 285 height 65
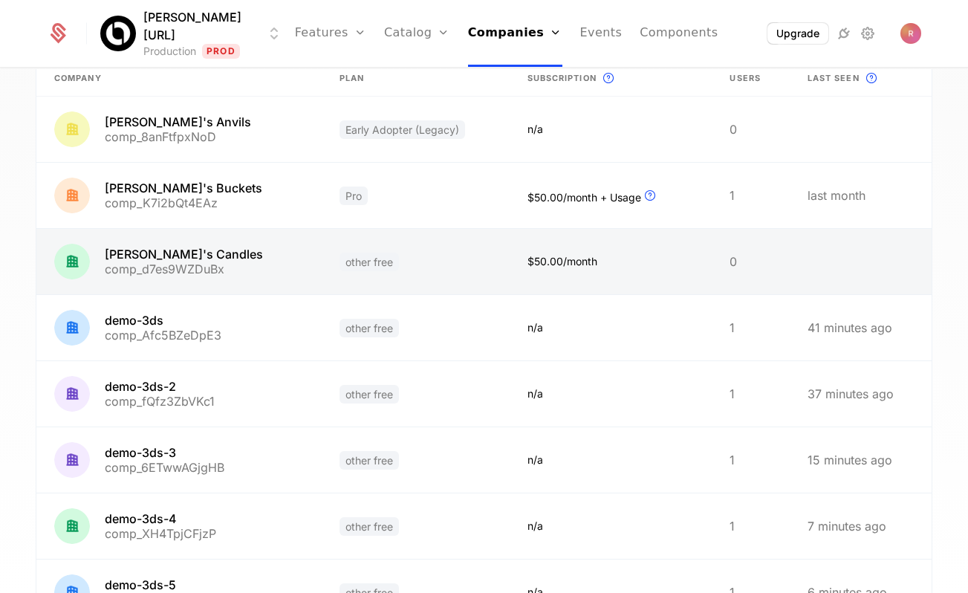
scroll to position [393, 0]
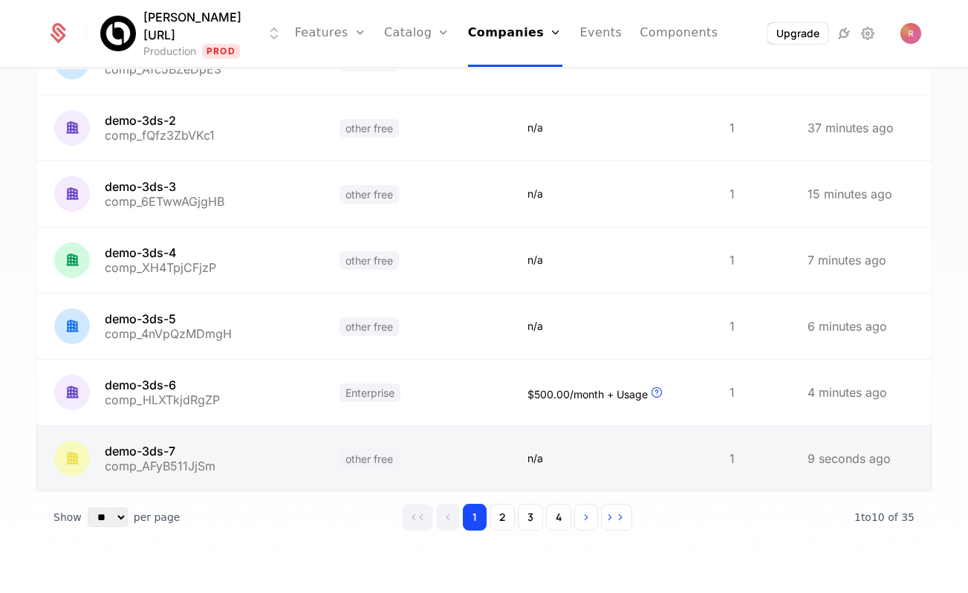
click at [353, 465] on link at bounding box center [416, 458] width 188 height 65
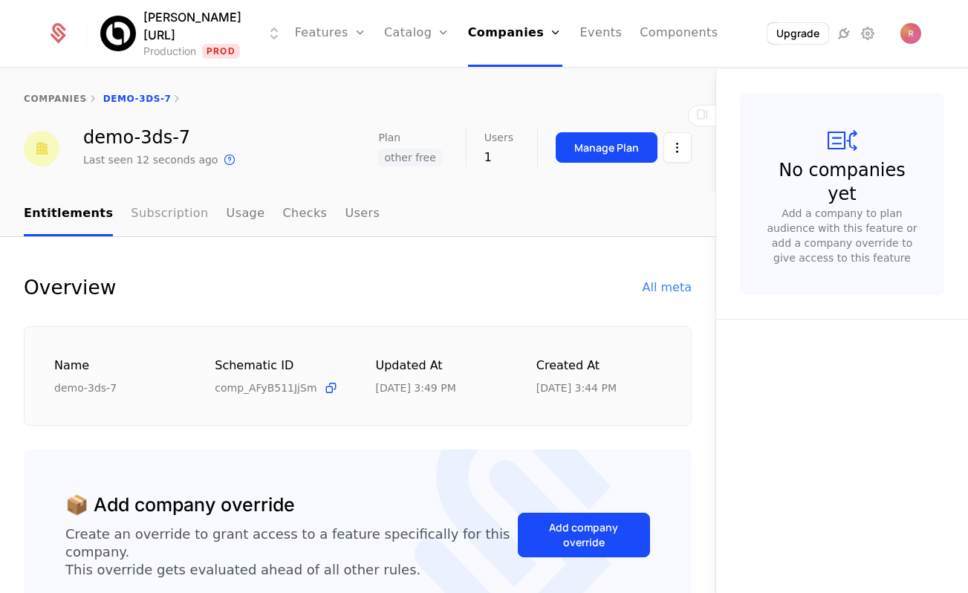
click at [186, 229] on link "Subscription" at bounding box center [169, 214] width 77 height 44
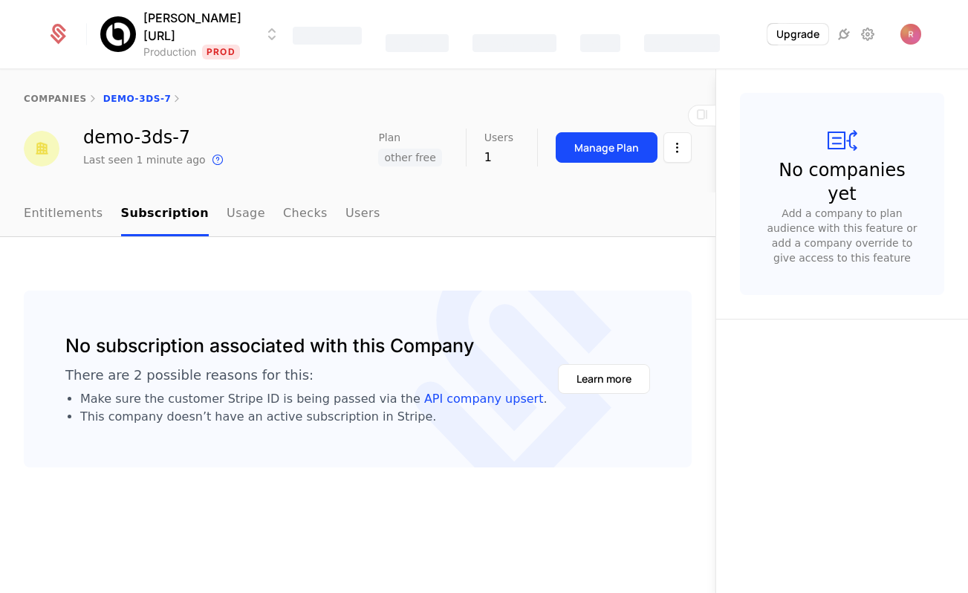
click at [325, 97] on div "companies demo-3ds-7" at bounding box center [358, 99] width 668 height 12
click at [502, 31] on div "Companies" at bounding box center [515, 34] width 84 height 48
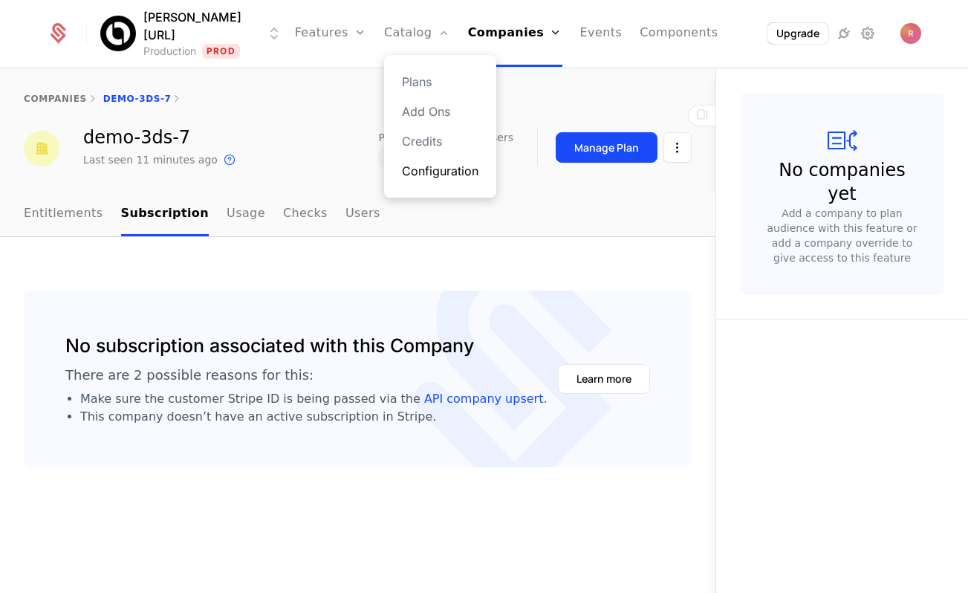
click at [404, 174] on link "Configuration" at bounding box center [440, 171] width 77 height 18
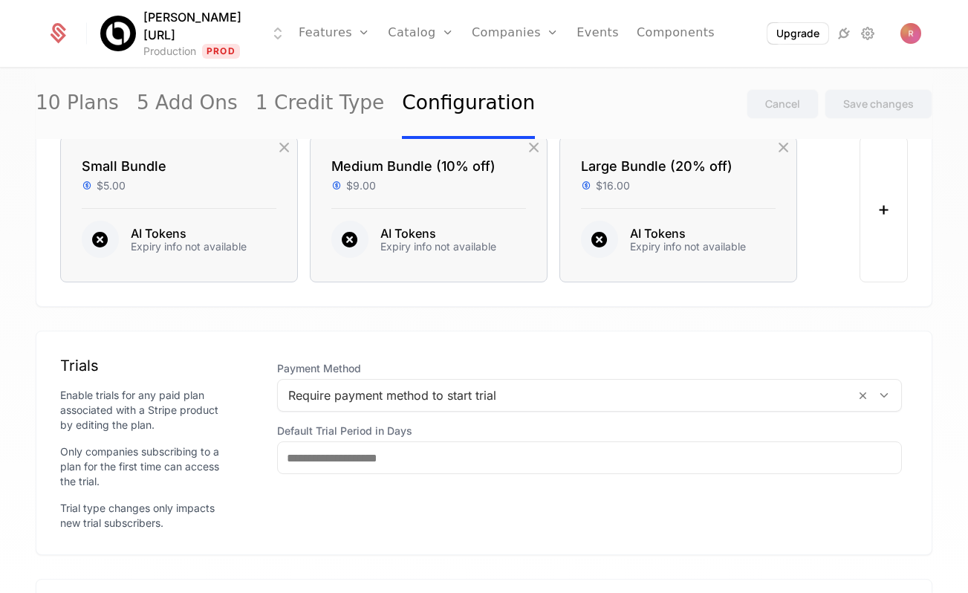
scroll to position [1451, 0]
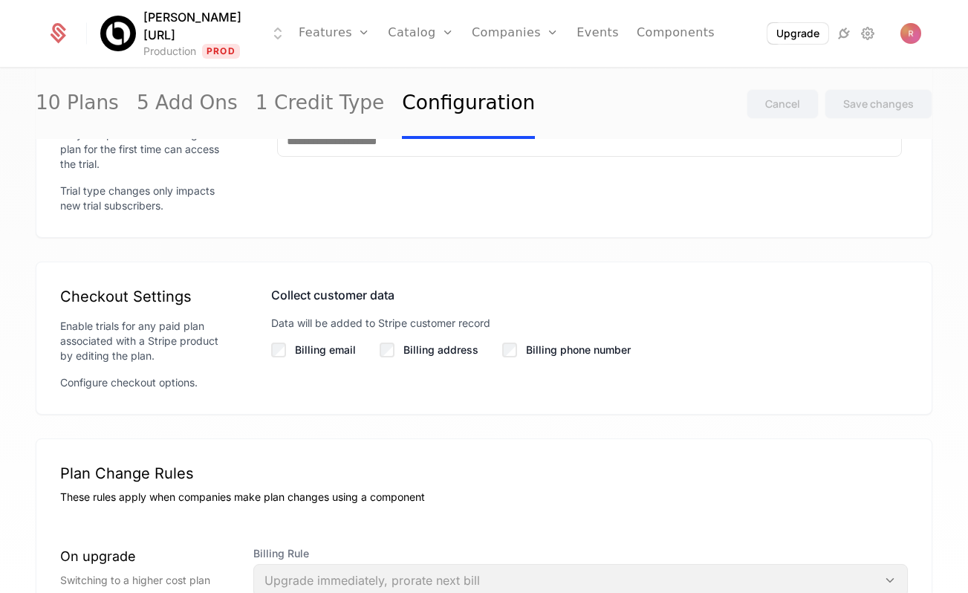
click at [291, 357] on div "Billing email" at bounding box center [313, 350] width 85 height 15
click at [318, 355] on label "Billing email" at bounding box center [325, 350] width 61 height 15
click at [851, 103] on div "Save changes" at bounding box center [878, 104] width 71 height 15
